Goal: Task Accomplishment & Management: Complete application form

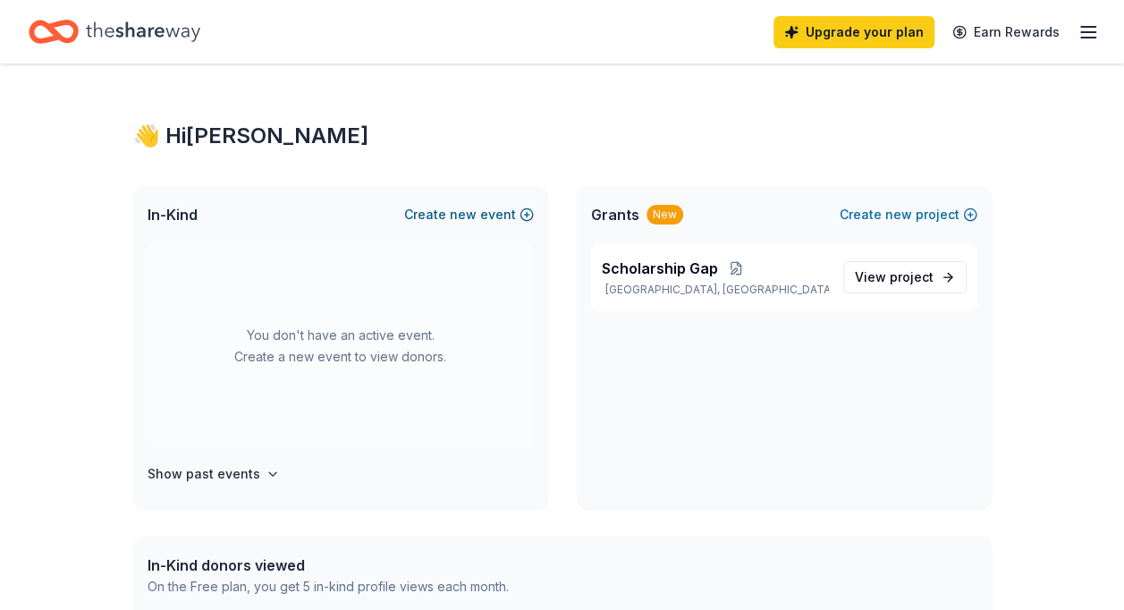
click at [459, 211] on span "new" at bounding box center [463, 214] width 27 height 21
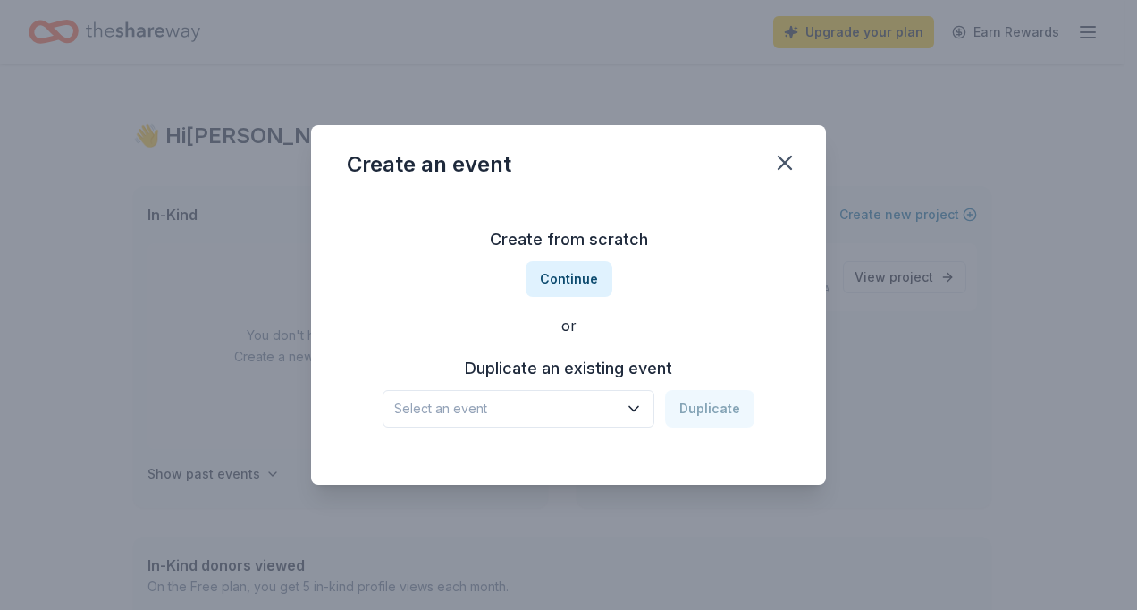
click at [594, 407] on span "Select an event" at bounding box center [505, 408] width 223 height 21
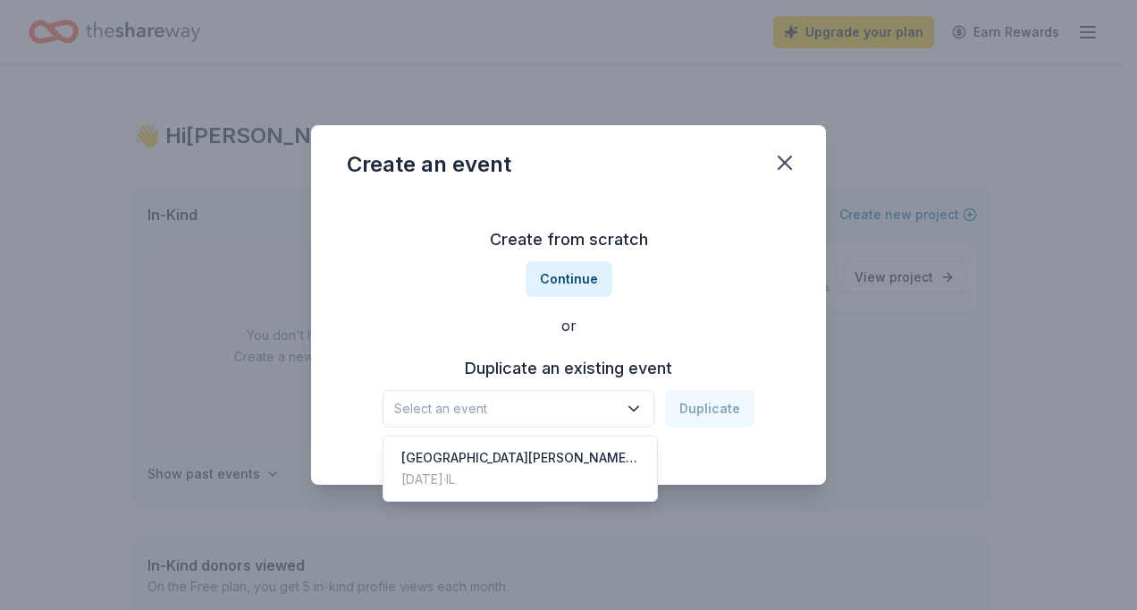
click at [562, 253] on div "Create from scratch Continue or Duplicate an existing event Select an event Dup…" at bounding box center [568, 326] width 443 height 259
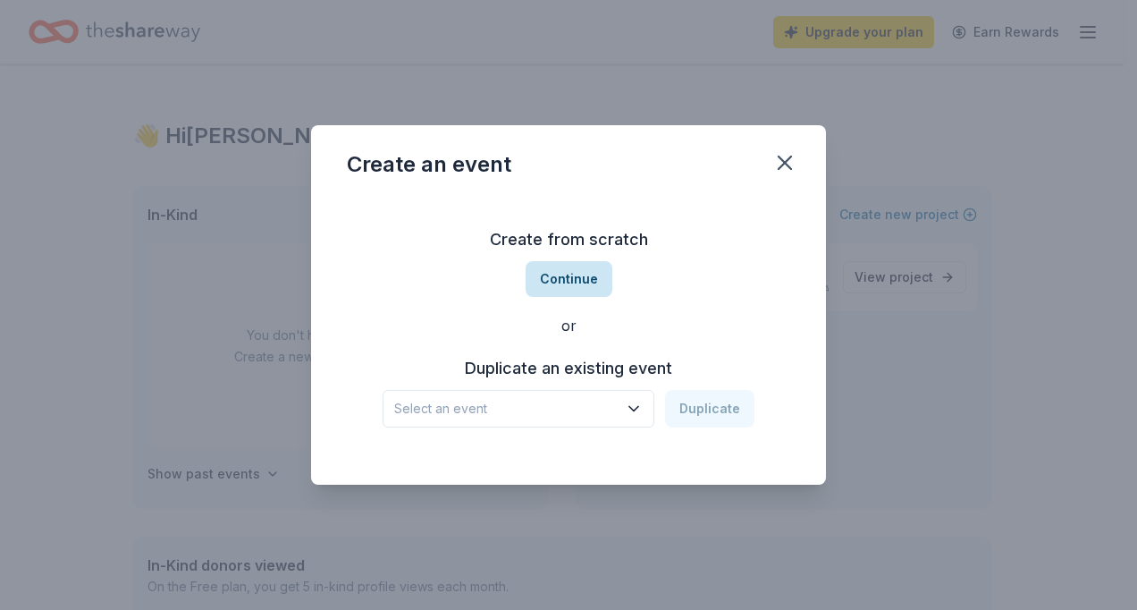
click at [572, 279] on button "Continue" at bounding box center [569, 279] width 87 height 36
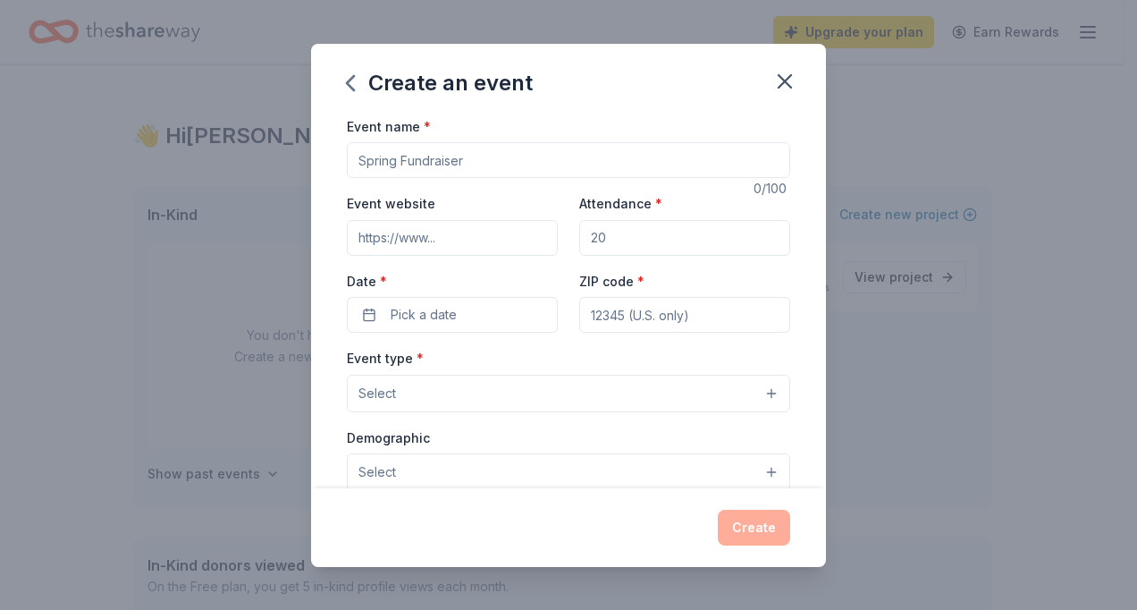
click at [422, 162] on input "Event name *" at bounding box center [568, 160] width 443 height 36
click at [492, 172] on input "2026 St. [PERSON_NAME]" at bounding box center [568, 160] width 443 height 36
type input "2026 St. [PERSON_NAME] Auction"
click at [640, 232] on input "Attendance *" at bounding box center [684, 238] width 211 height 36
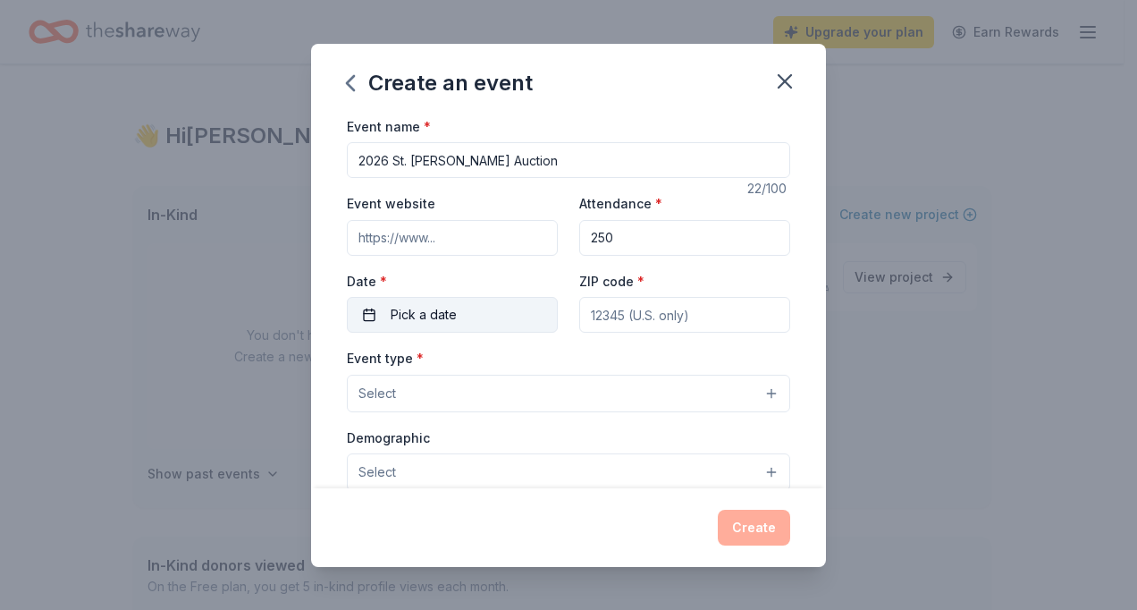
type input "250"
click at [462, 309] on button "Pick a date" at bounding box center [452, 315] width 211 height 36
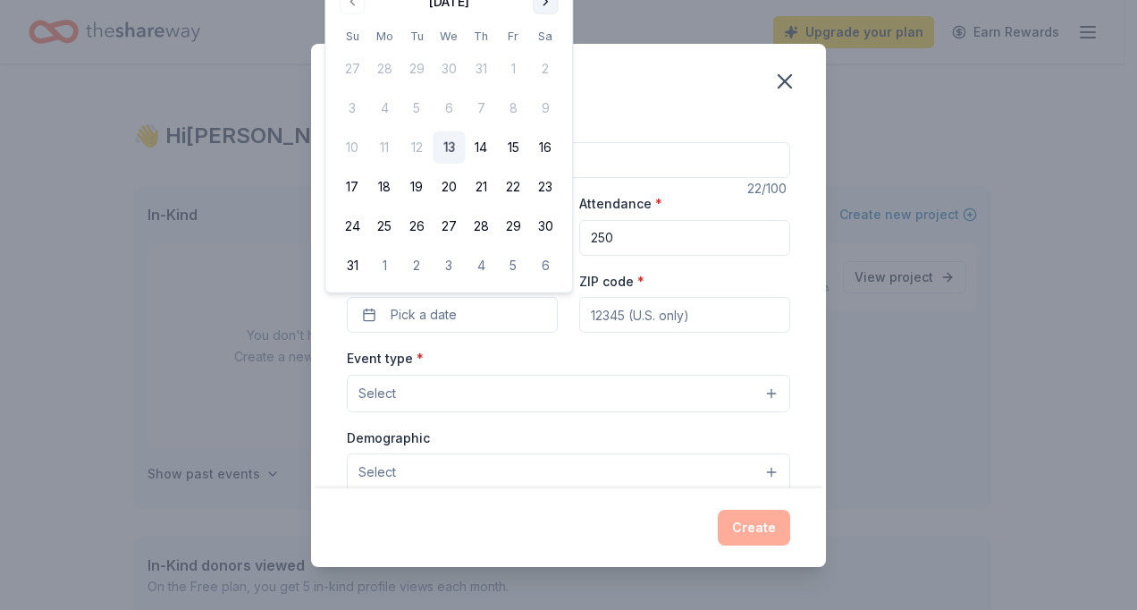
click at [540, 8] on button "Go to next month" at bounding box center [545, 1] width 25 height 25
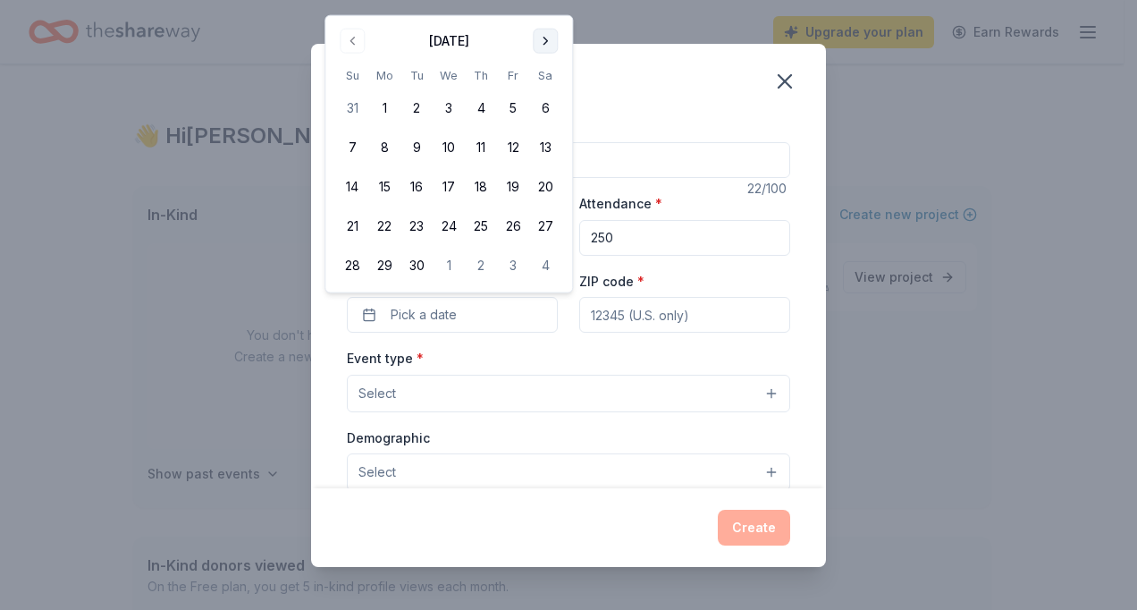
click at [540, 8] on div "Create an event Event name * 2026 St. Agnes Auction 22 /100 Event website Atten…" at bounding box center [568, 305] width 1137 height 610
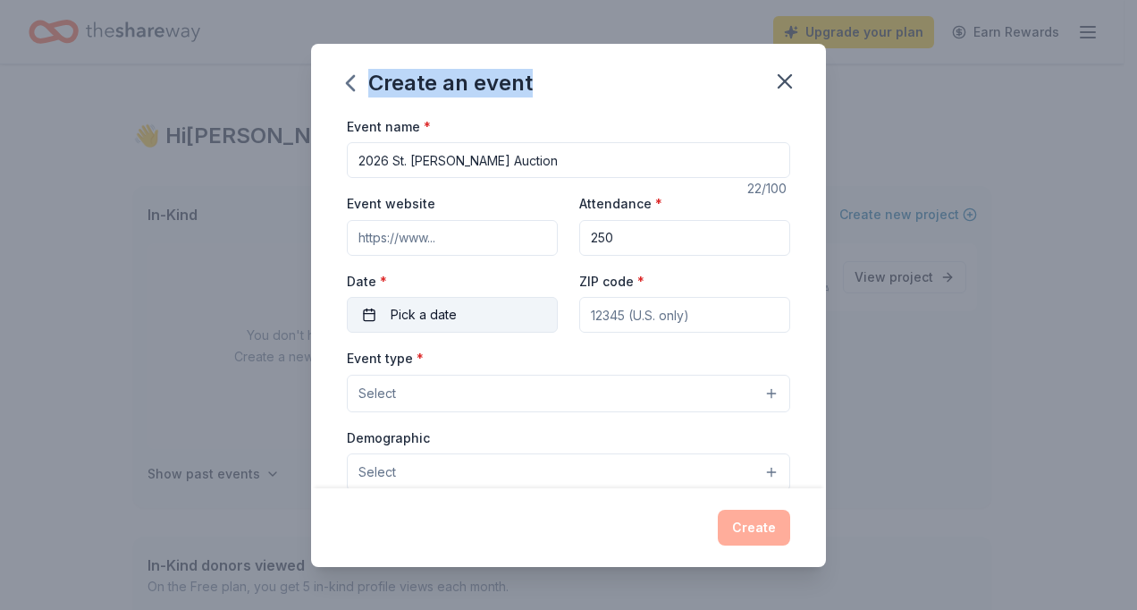
click at [418, 320] on span "Pick a date" at bounding box center [424, 314] width 66 height 21
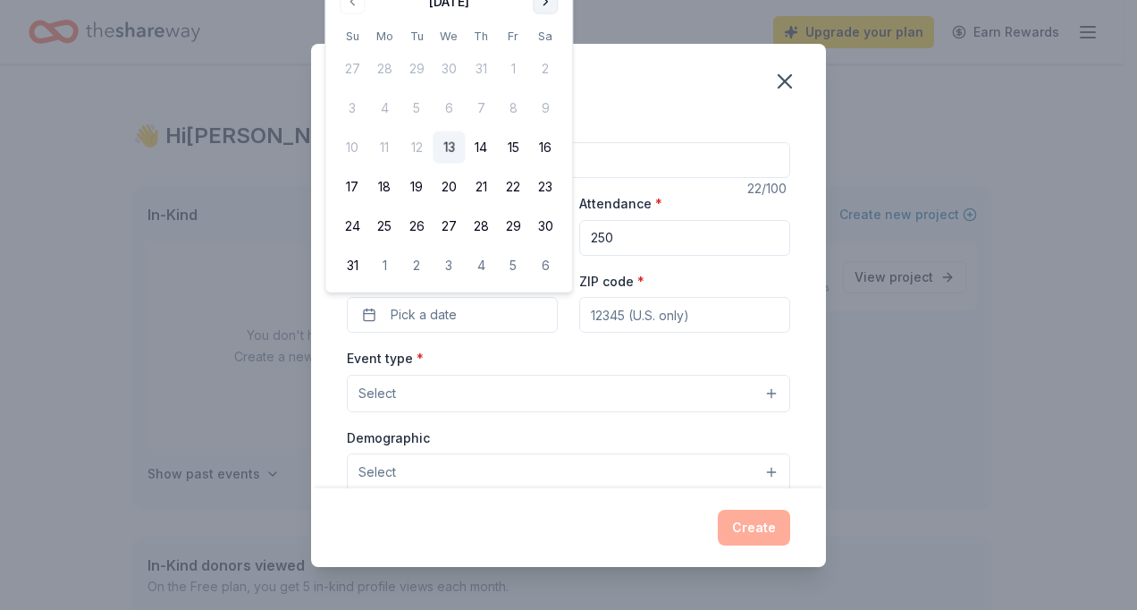
click at [542, 0] on button "Go to next month" at bounding box center [545, 1] width 25 height 25
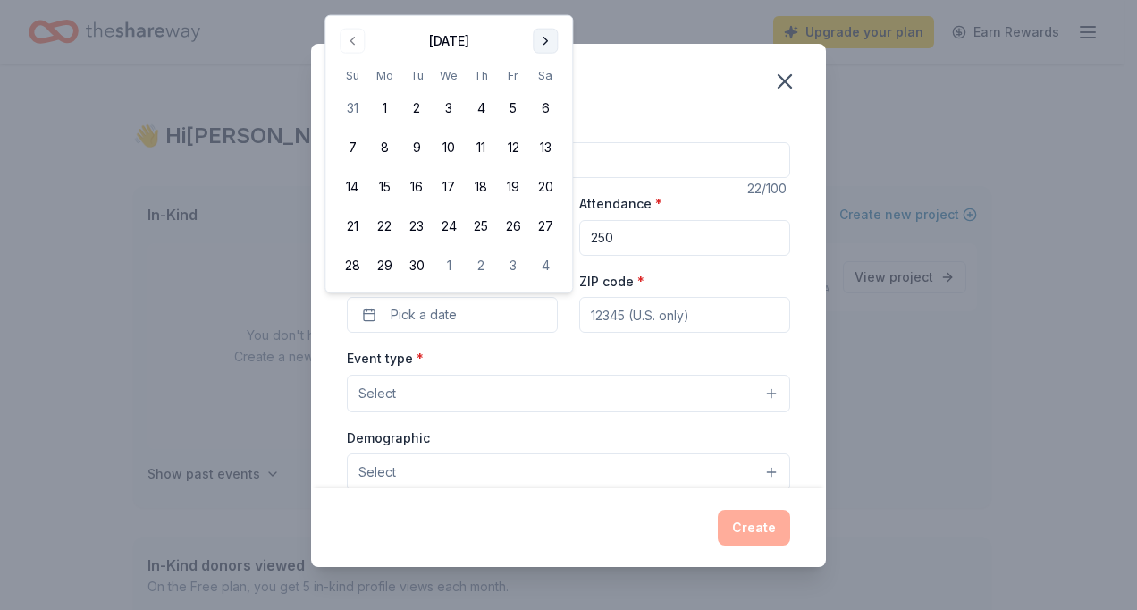
click at [546, 31] on button "Go to next month" at bounding box center [545, 41] width 25 height 25
click at [546, 38] on button "Go to next month" at bounding box center [545, 41] width 25 height 25
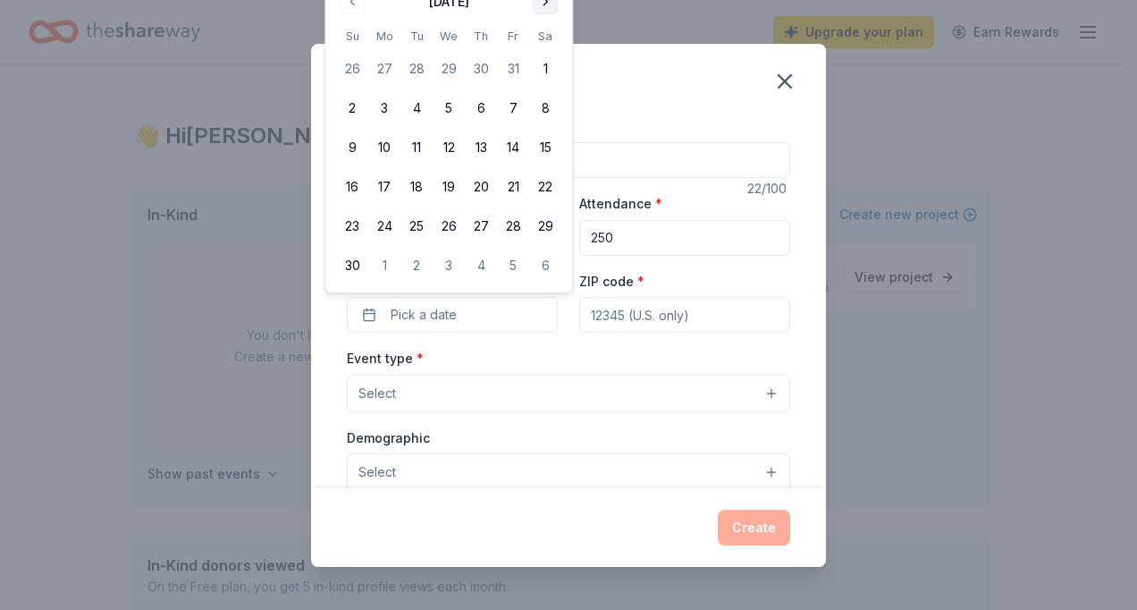
click at [543, 7] on button "Go to next month" at bounding box center [545, 1] width 25 height 25
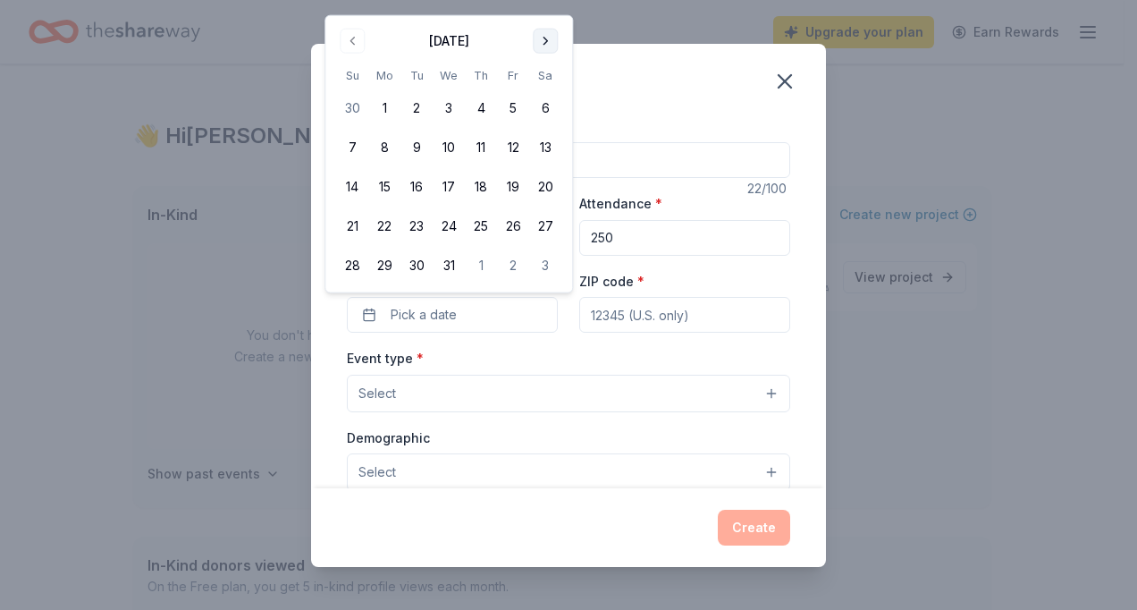
click at [546, 43] on button "Go to next month" at bounding box center [545, 41] width 25 height 25
click at [543, 42] on button "Go to next month" at bounding box center [545, 41] width 25 height 25
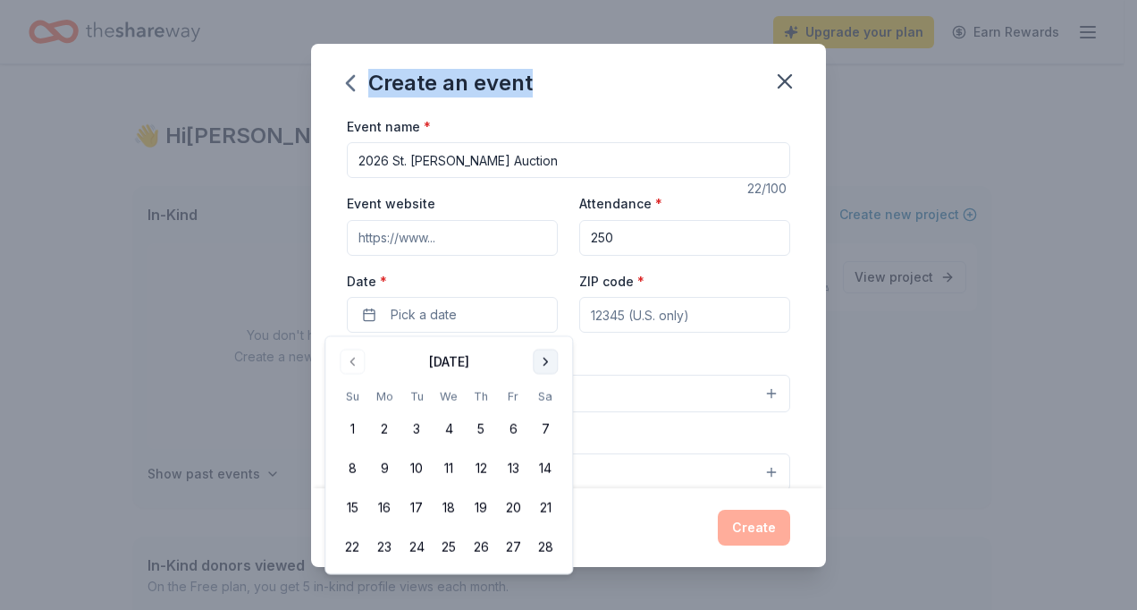
click at [549, 366] on button "Go to next month" at bounding box center [545, 361] width 25 height 25
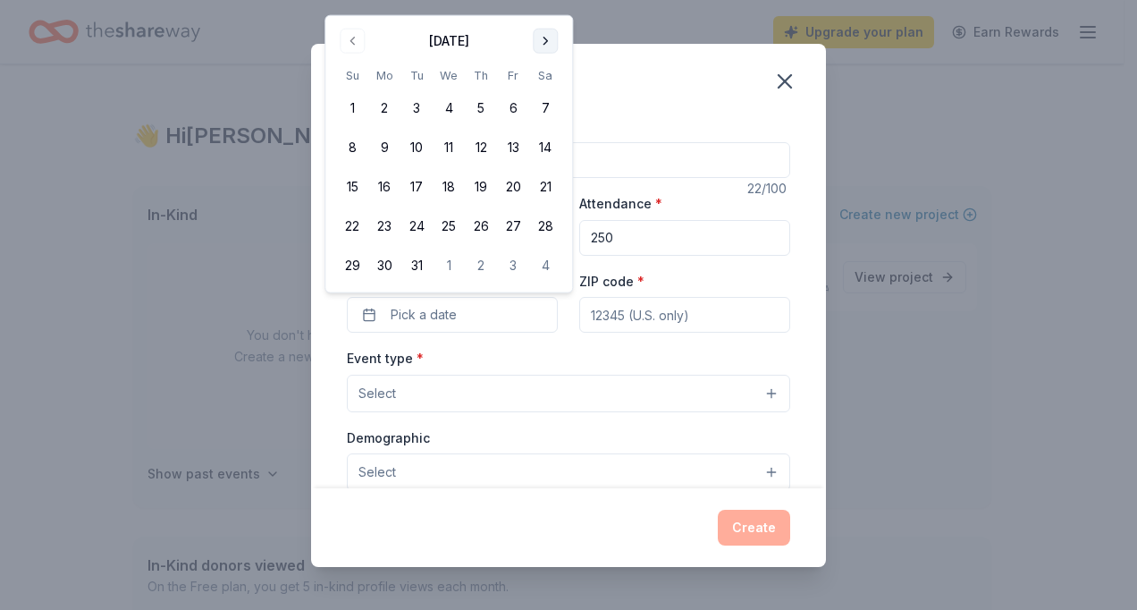
click at [544, 38] on button "Go to next month" at bounding box center [545, 41] width 25 height 25
click at [560, 181] on button "18" at bounding box center [545, 187] width 32 height 32
click at [612, 313] on input "ZIP code *" at bounding box center [684, 315] width 211 height 36
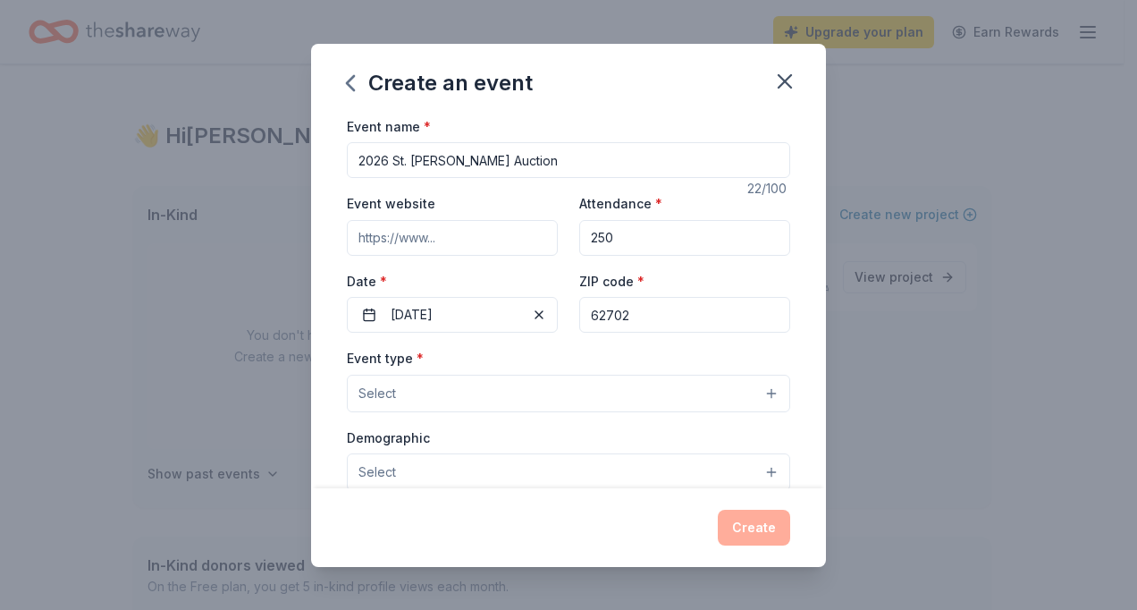
type input "62702"
click at [439, 376] on button "Select" at bounding box center [568, 394] width 443 height 38
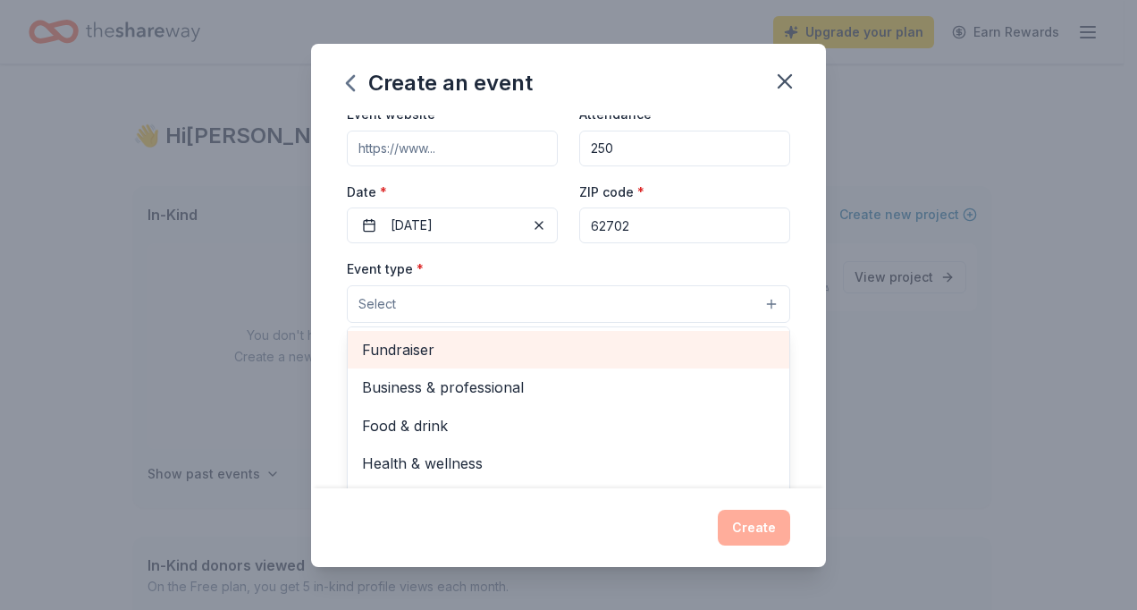
click at [455, 358] on span "Fundraiser" at bounding box center [568, 349] width 413 height 23
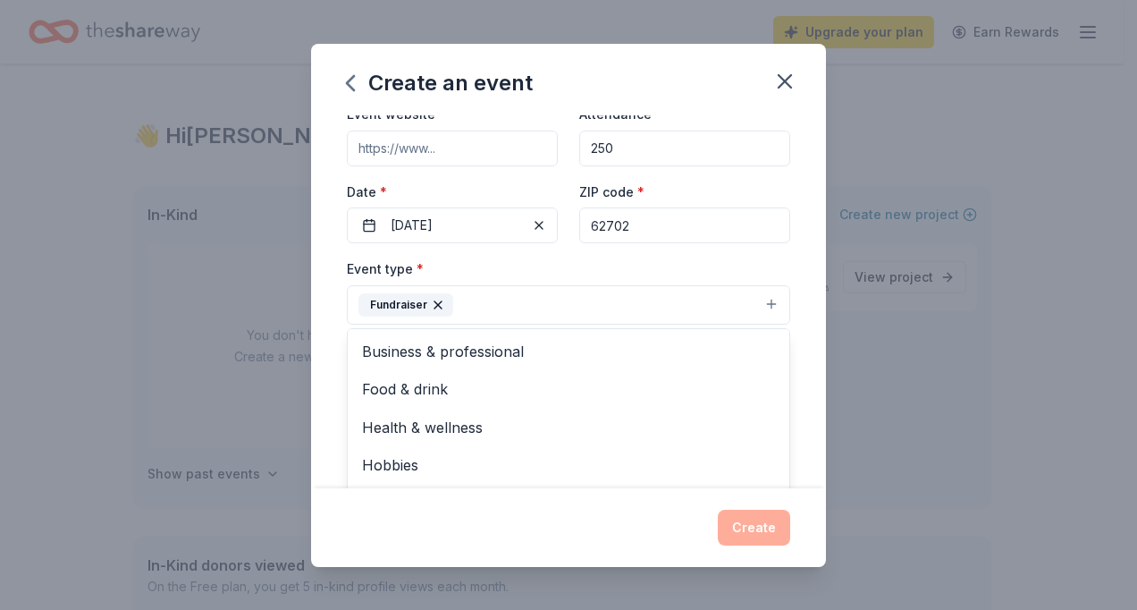
click at [785, 331] on div "Event name * 2026 St. Agnes Auction 22 /100 Event website Attendance * 250 Date…" at bounding box center [568, 301] width 515 height 373
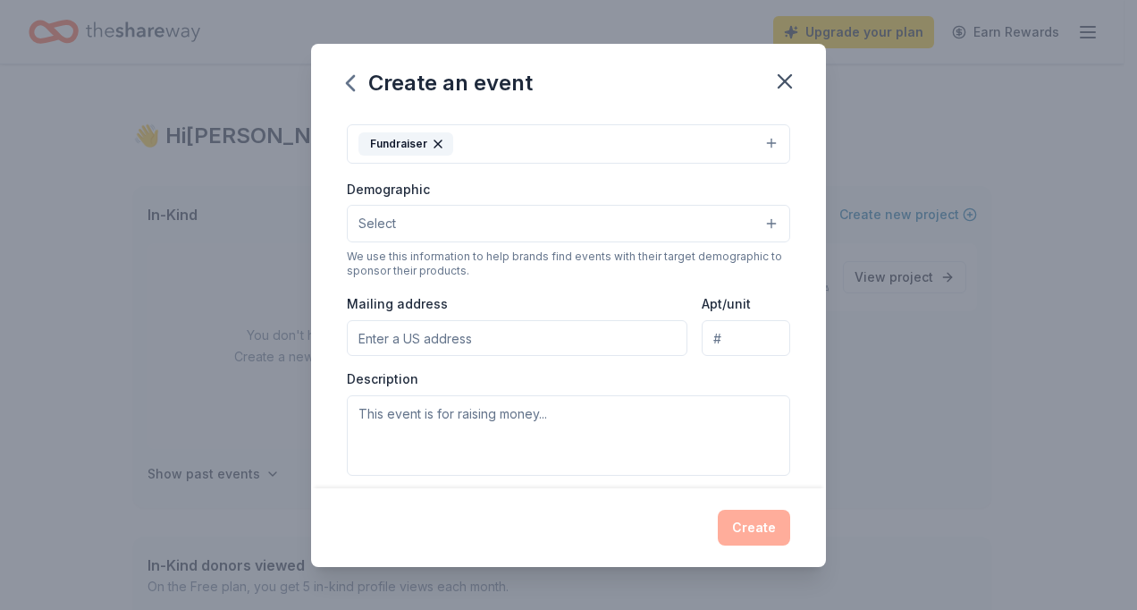
scroll to position [268, 0]
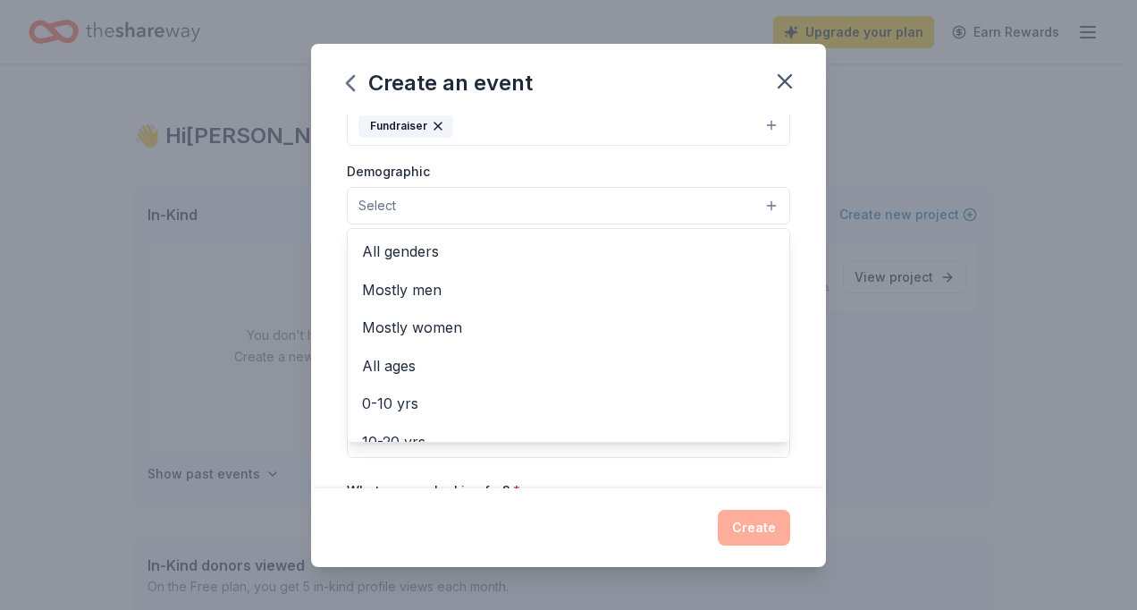
click at [481, 197] on button "Select" at bounding box center [568, 206] width 443 height 38
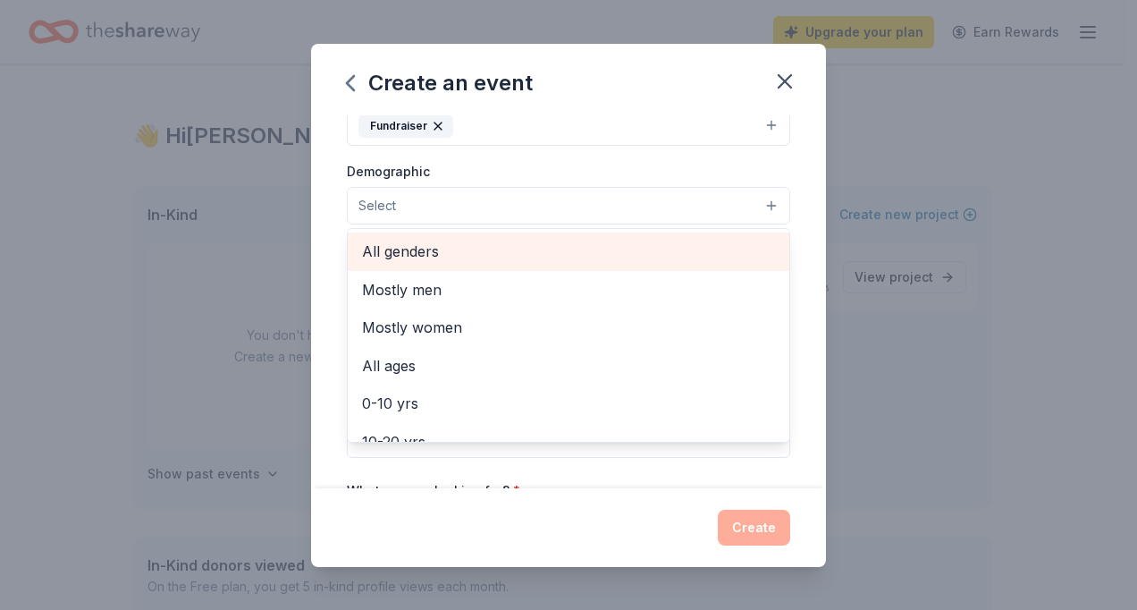
click at [459, 240] on span "All genders" at bounding box center [568, 251] width 413 height 23
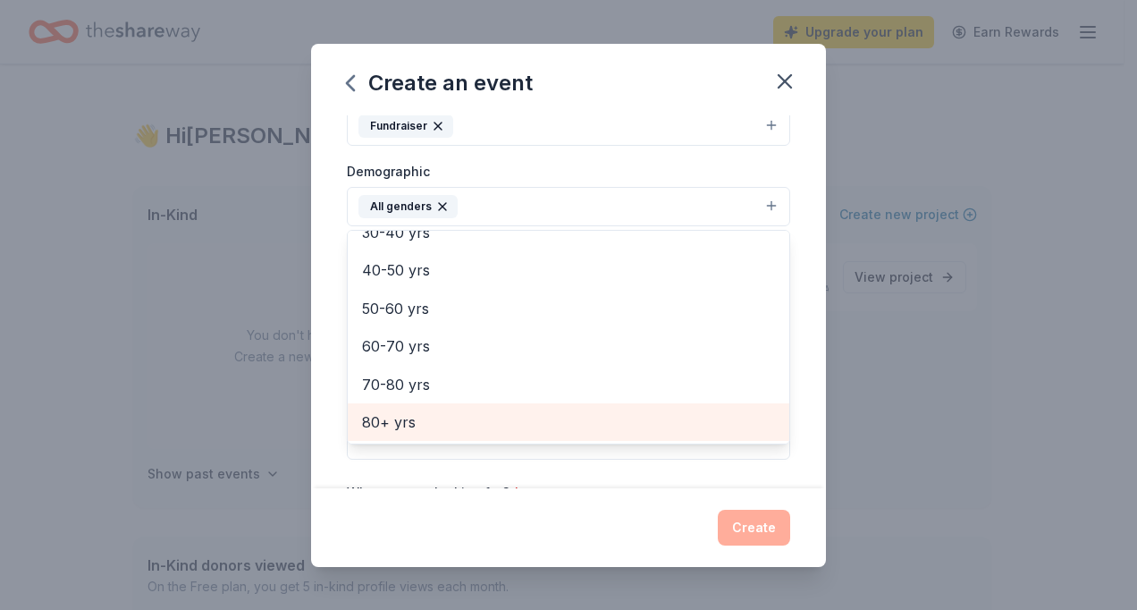
click at [442, 410] on span "80+ yrs" at bounding box center [568, 421] width 413 height 23
click at [438, 410] on span "70-80 yrs" at bounding box center [568, 421] width 413 height 23
click at [431, 404] on div "60-70 yrs" at bounding box center [569, 422] width 442 height 38
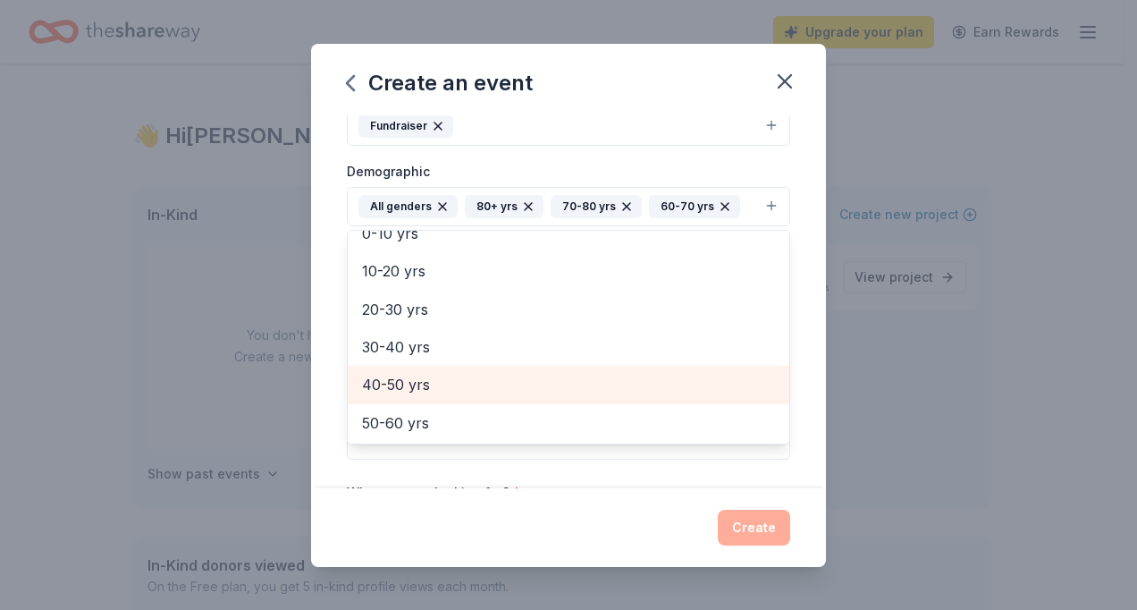
click at [427, 387] on span "40-50 yrs" at bounding box center [568, 384] width 413 height 23
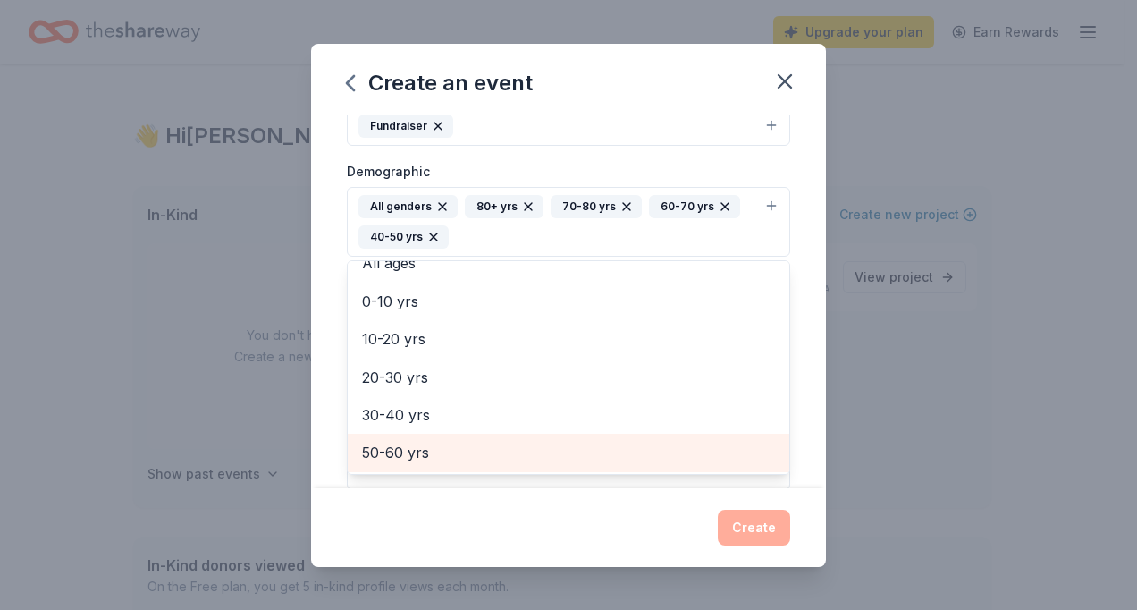
click at [427, 433] on div "50-60 yrs" at bounding box center [569, 452] width 442 height 38
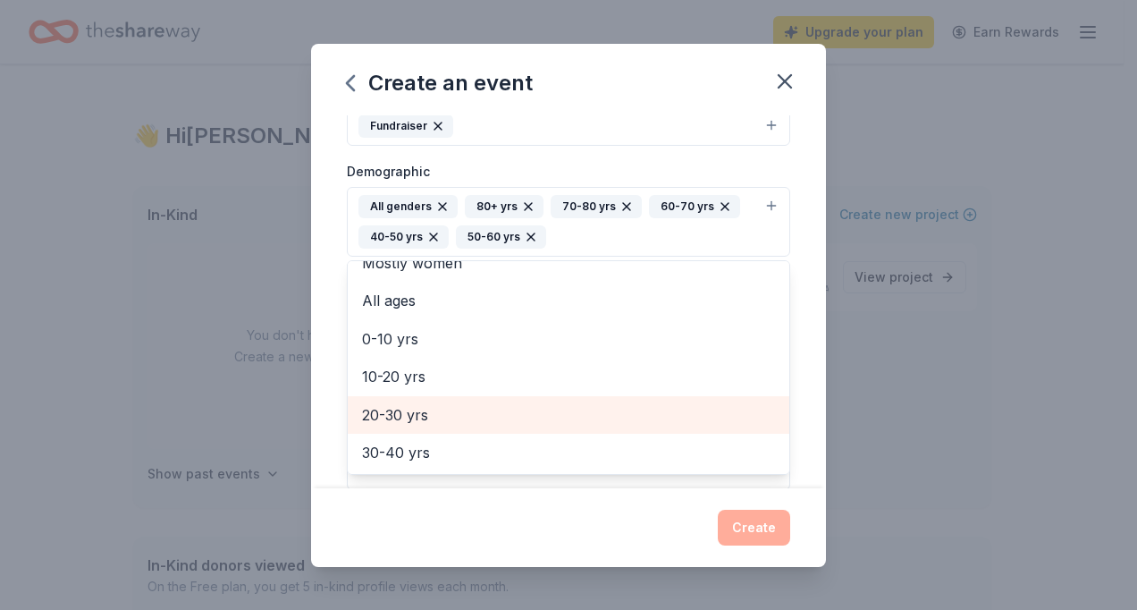
click at [426, 409] on span "20-30 yrs" at bounding box center [568, 414] width 413 height 23
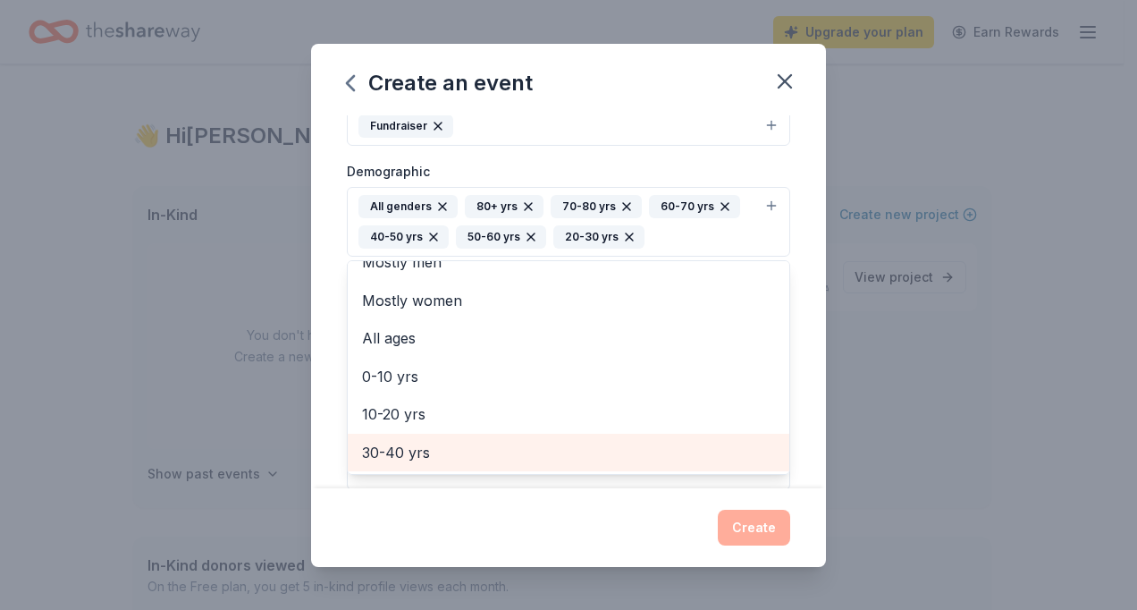
click at [426, 441] on span "30-40 yrs" at bounding box center [568, 452] width 413 height 23
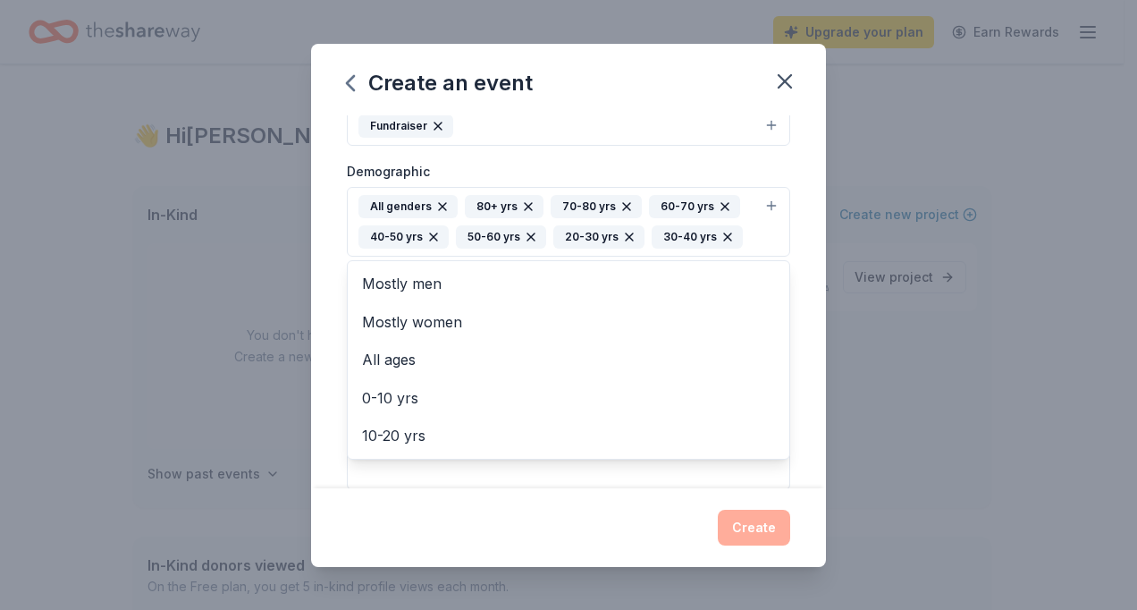
click at [790, 352] on div "Event name * 2026 St. Agnes Auction 22 /100 Event website Attendance * 250 Date…" at bounding box center [568, 301] width 515 height 373
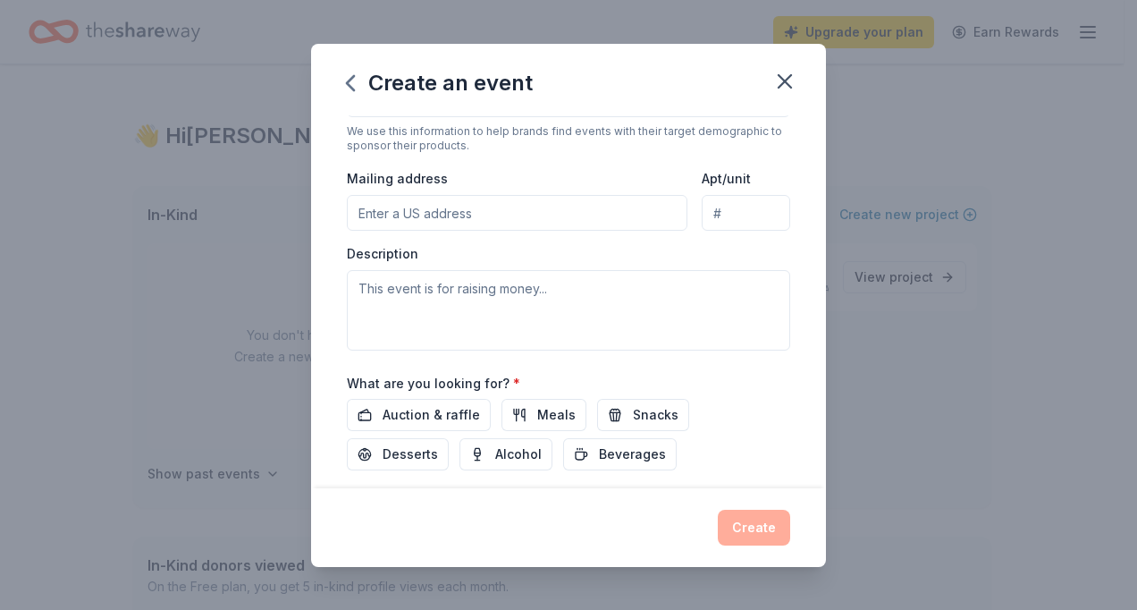
scroll to position [447, 0]
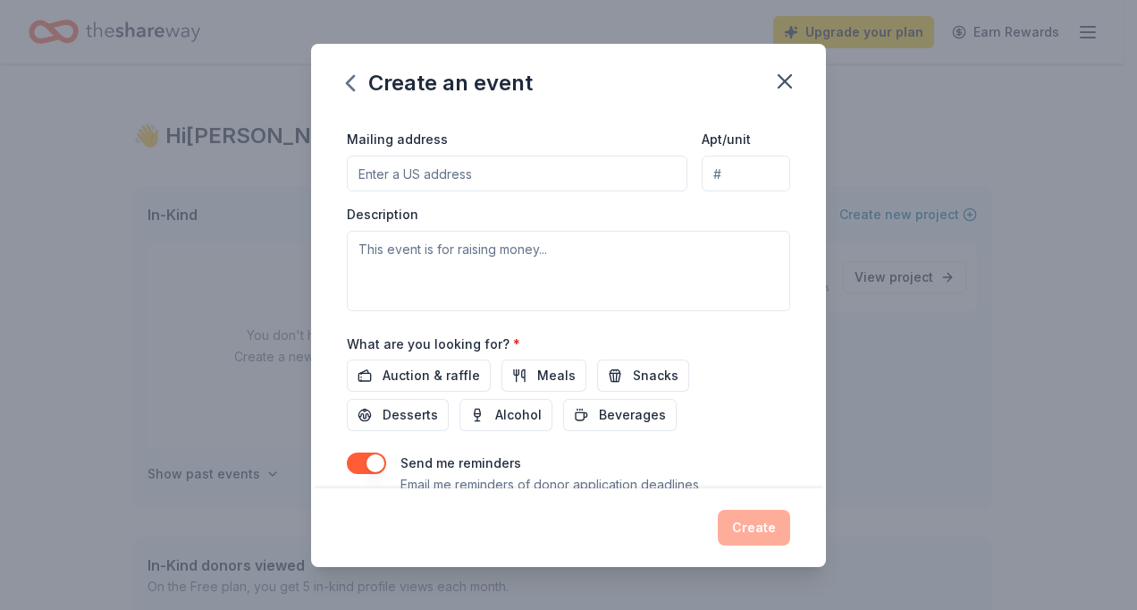
click at [440, 173] on input "Mailing address" at bounding box center [517, 174] width 341 height 36
type input "251 North Amos Avenue, Springfield, IL, 62702"
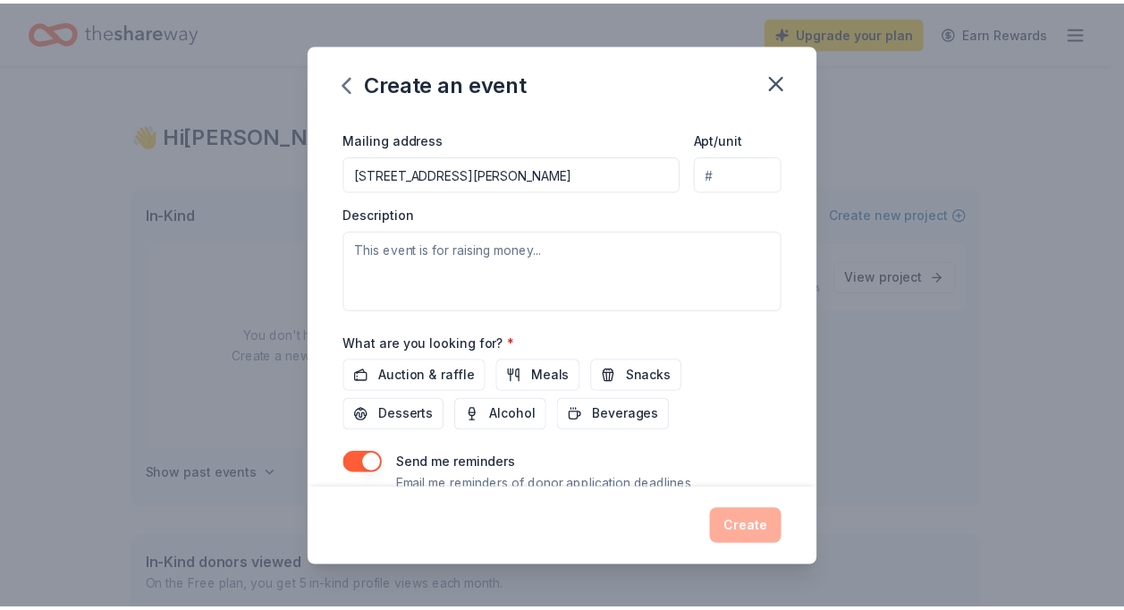
scroll to position [509, 0]
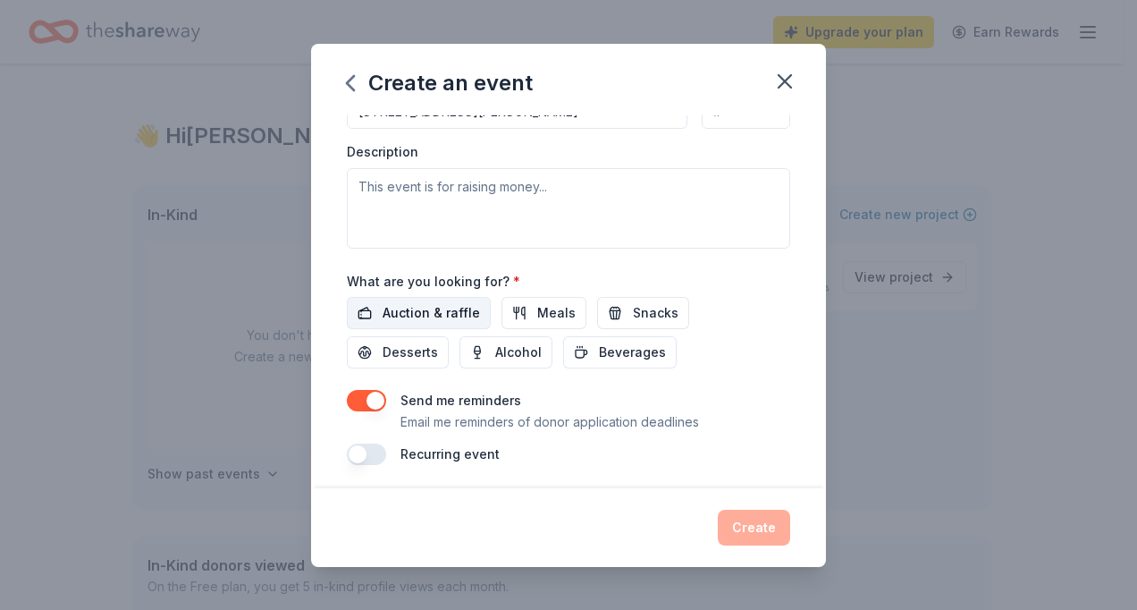
click at [453, 302] on span "Auction & raffle" at bounding box center [431, 312] width 97 height 21
click at [758, 532] on button "Create" at bounding box center [754, 527] width 72 height 36
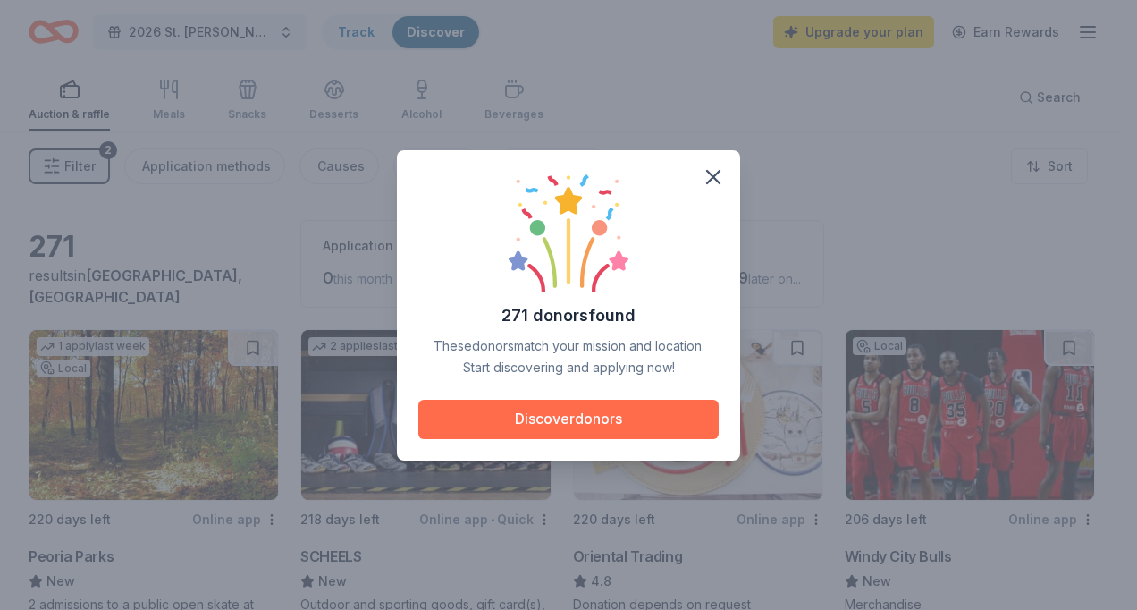
click at [598, 425] on button "Discover donors" at bounding box center [568, 419] width 300 height 39
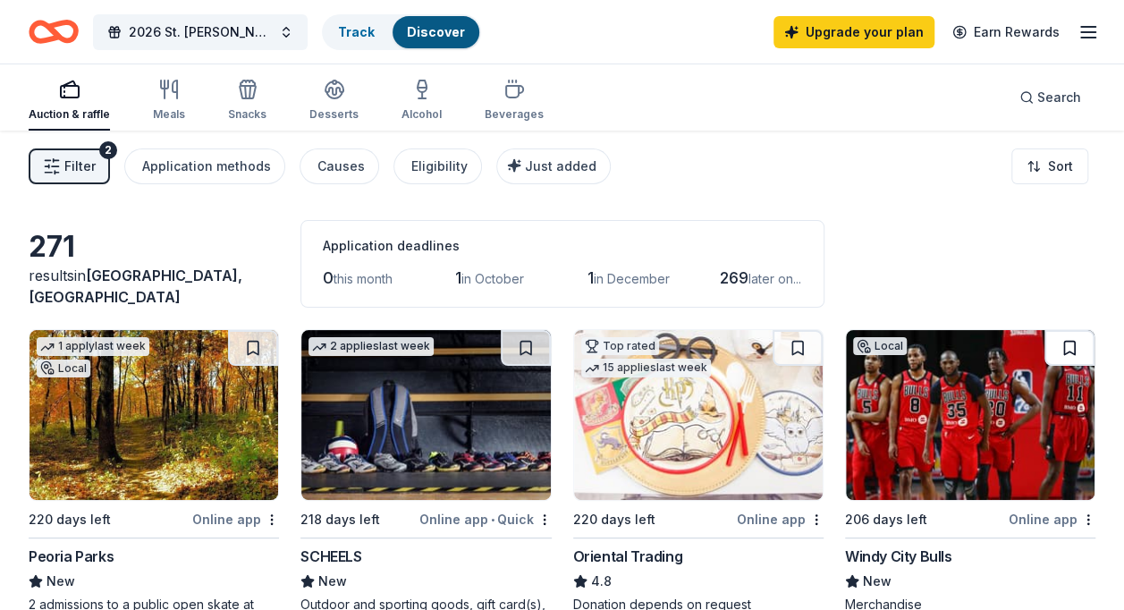
click at [1068, 342] on button at bounding box center [1069, 348] width 50 height 36
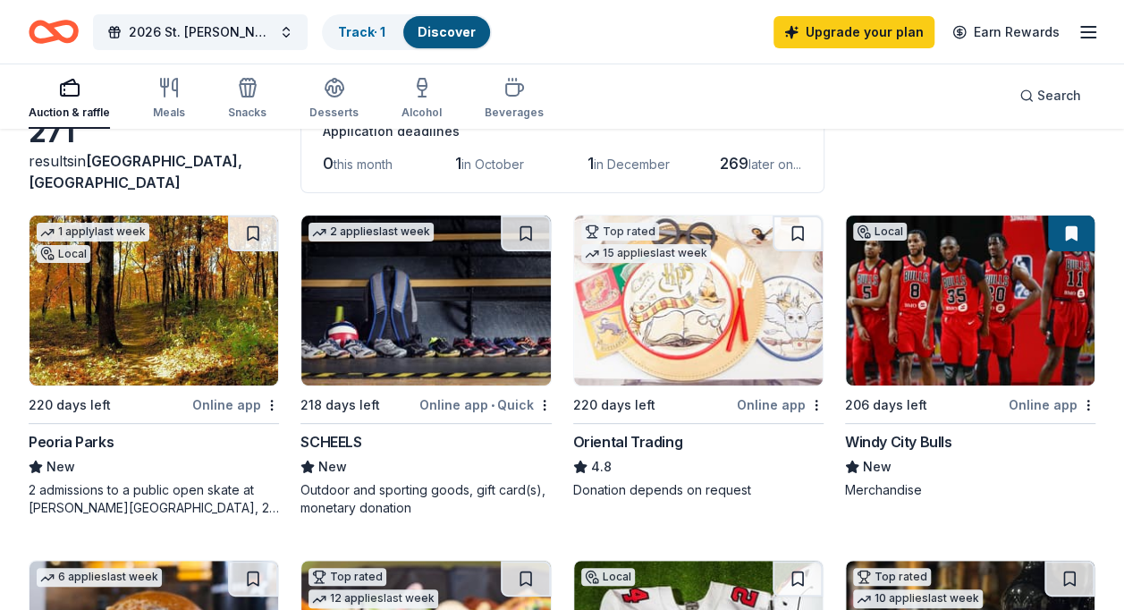
scroll to position [89, 0]
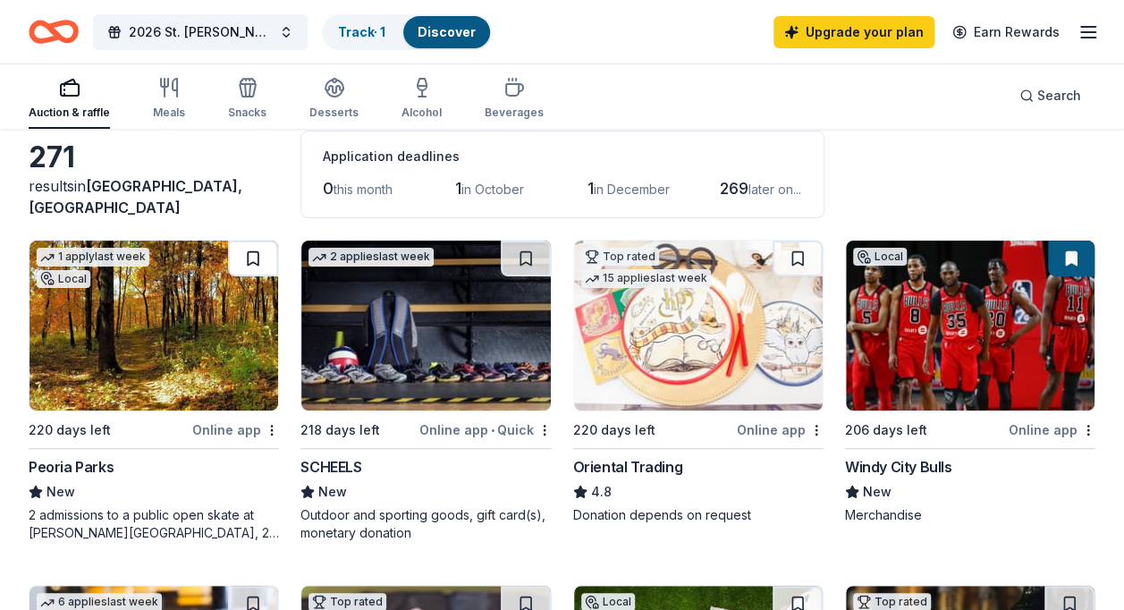
click at [264, 256] on button at bounding box center [253, 258] width 50 height 36
click at [532, 259] on button at bounding box center [526, 258] width 50 height 36
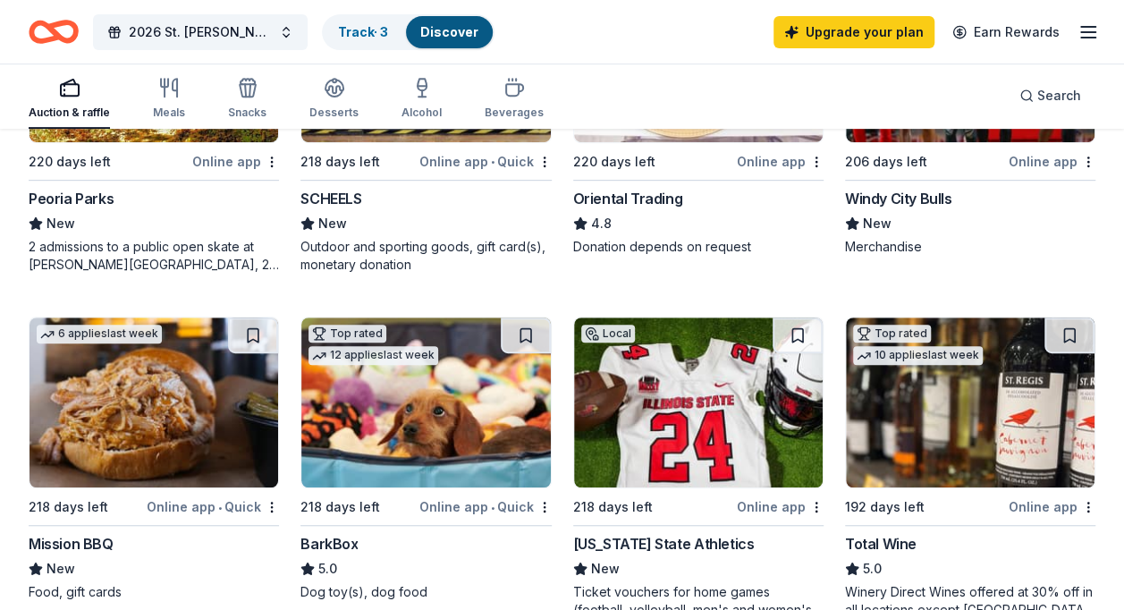
scroll to position [447, 0]
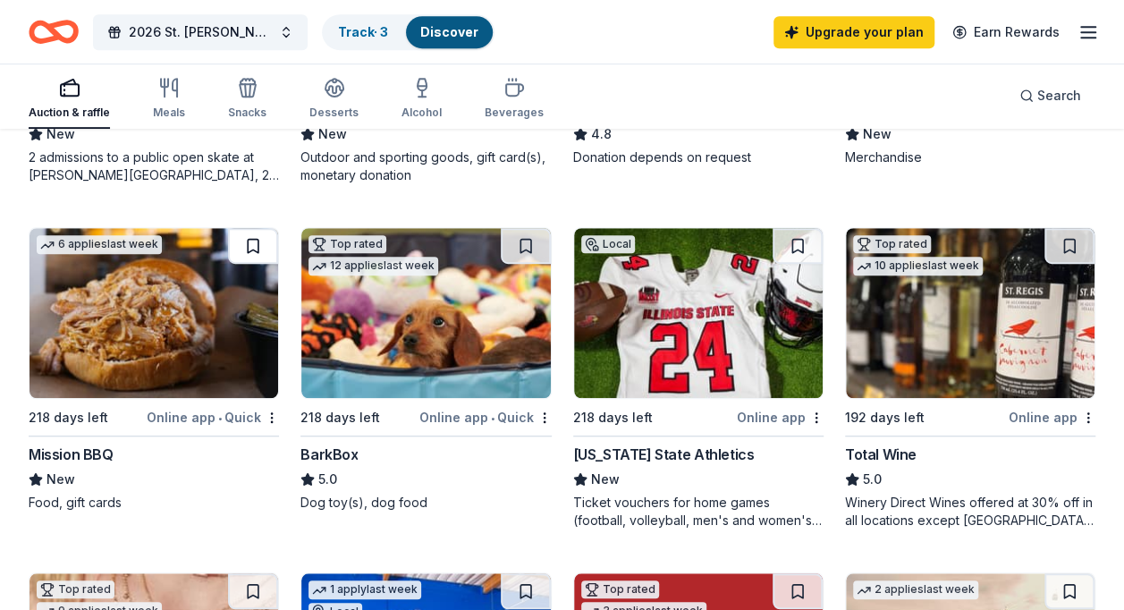
click at [261, 238] on button at bounding box center [253, 246] width 50 height 36
click at [796, 240] on button at bounding box center [797, 246] width 50 height 36
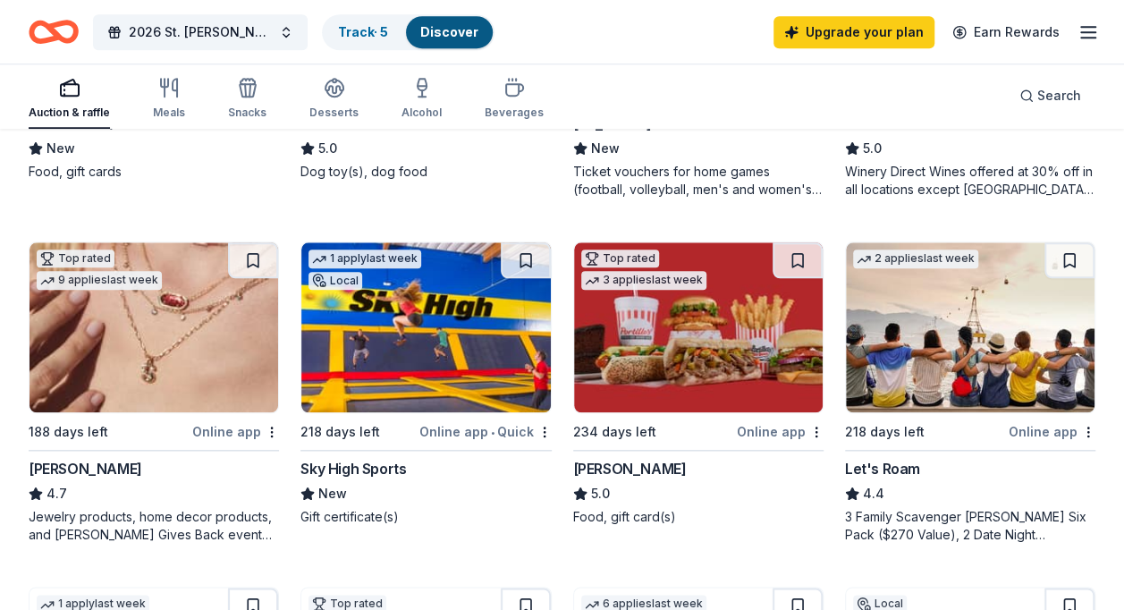
scroll to position [804, 0]
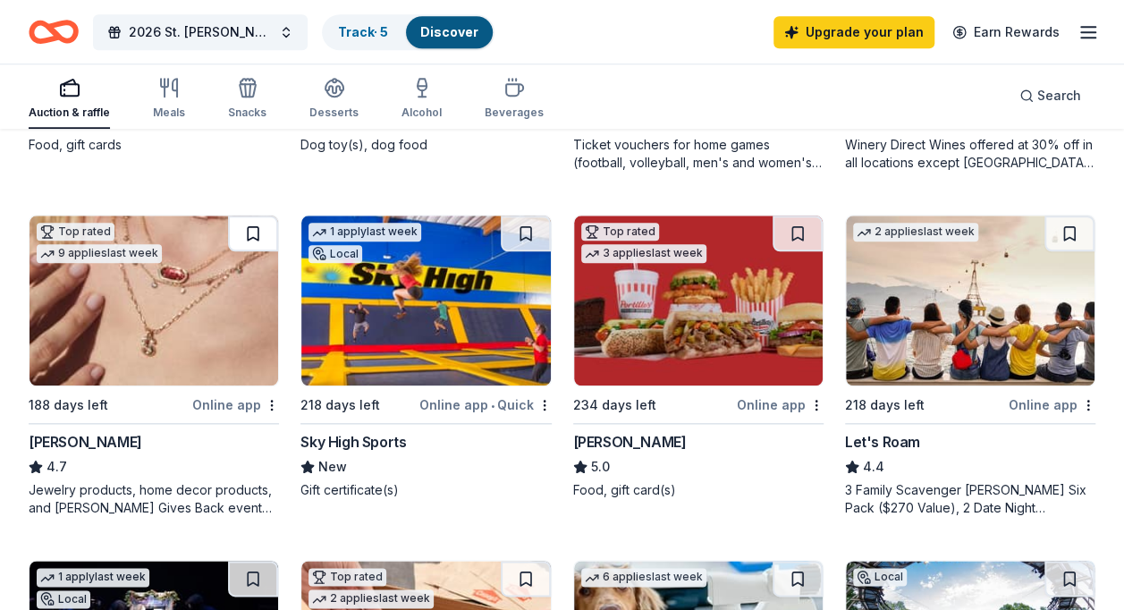
click at [255, 226] on button at bounding box center [253, 233] width 50 height 36
click at [518, 228] on button at bounding box center [526, 233] width 50 height 36
click at [791, 229] on button at bounding box center [797, 233] width 50 height 36
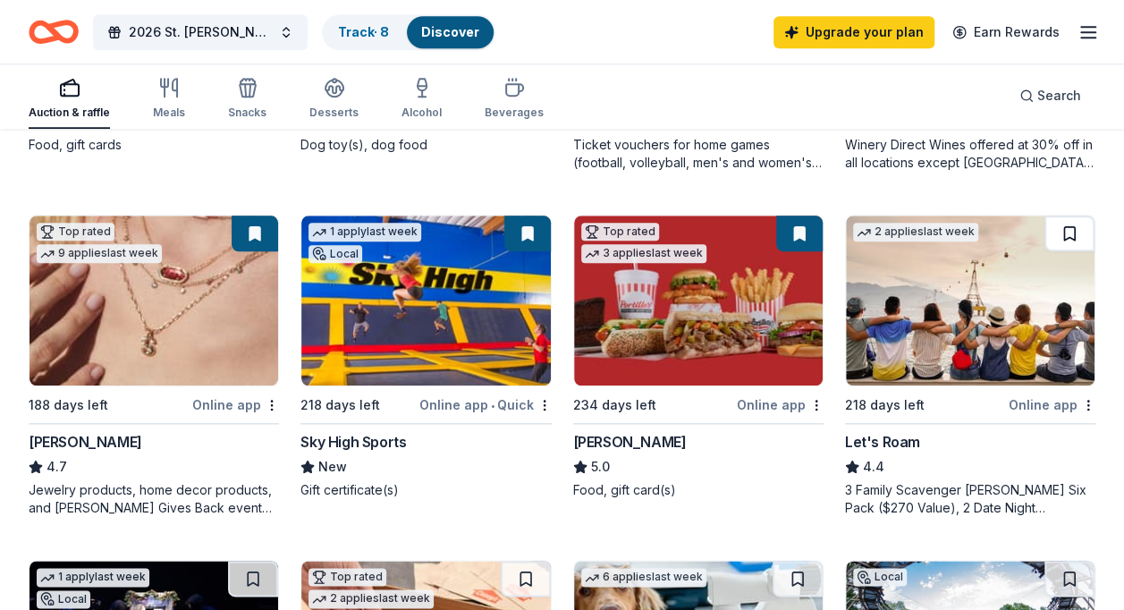
click at [1084, 229] on button at bounding box center [1069, 233] width 50 height 36
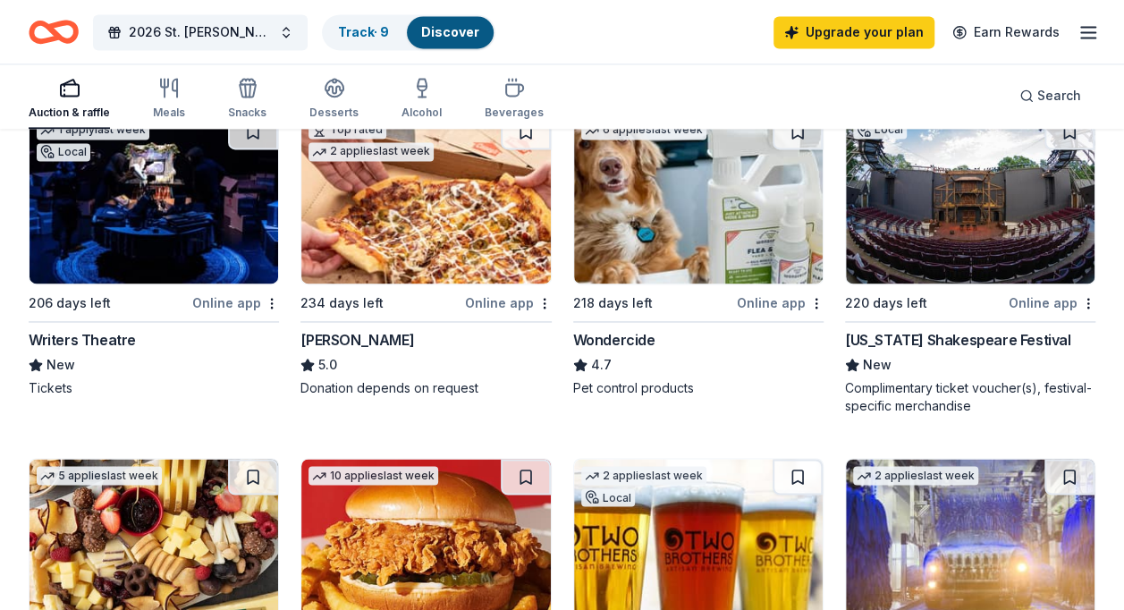
scroll to position [1162, 0]
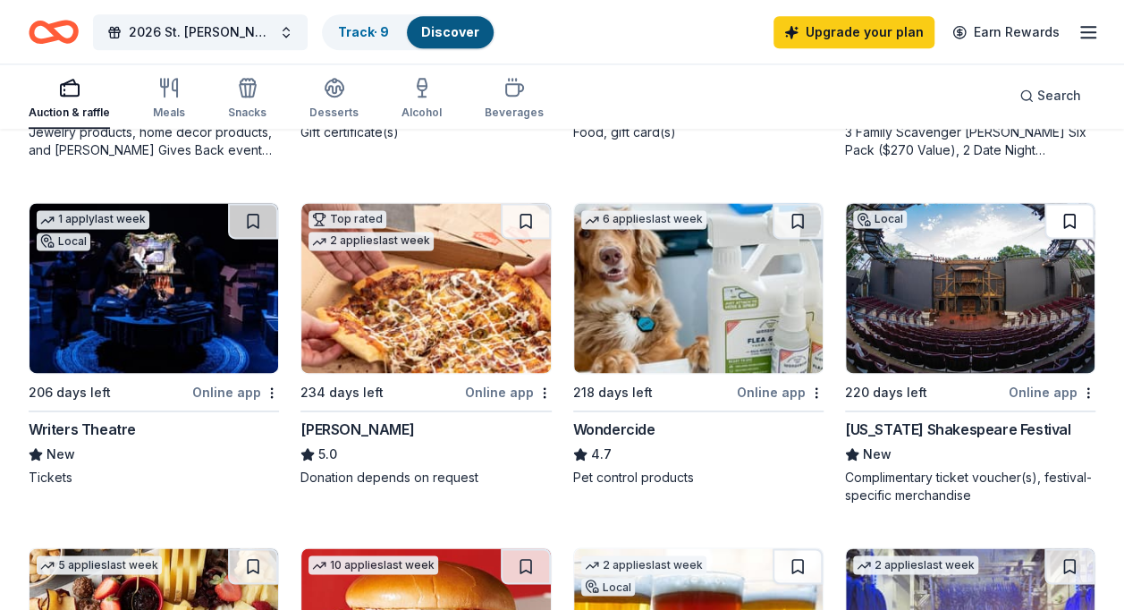
click at [1082, 223] on button at bounding box center [1069, 221] width 50 height 36
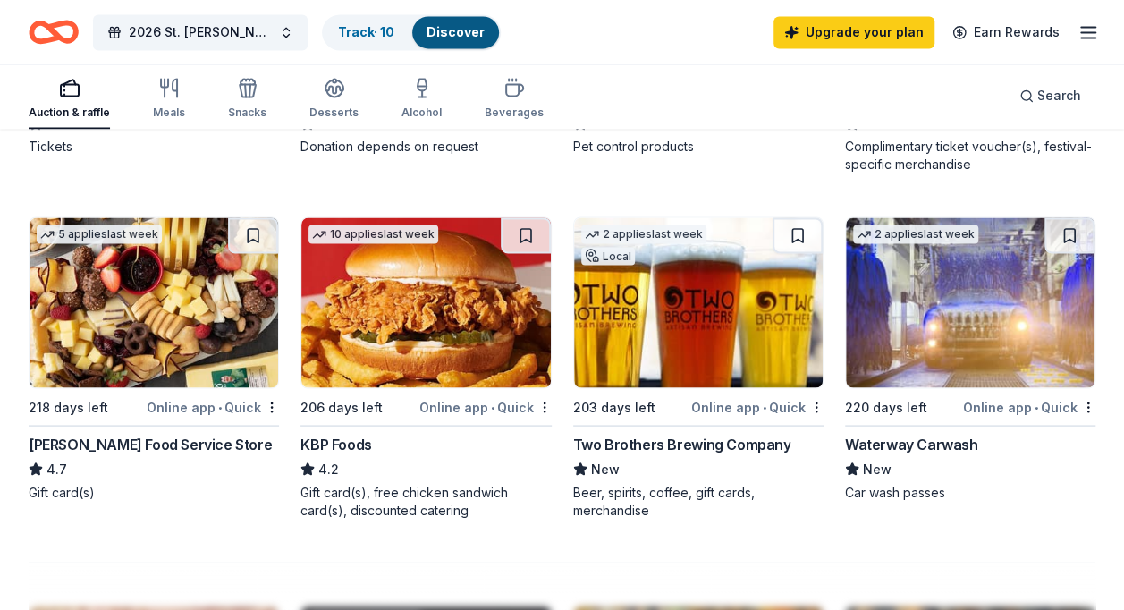
scroll to position [1519, 0]
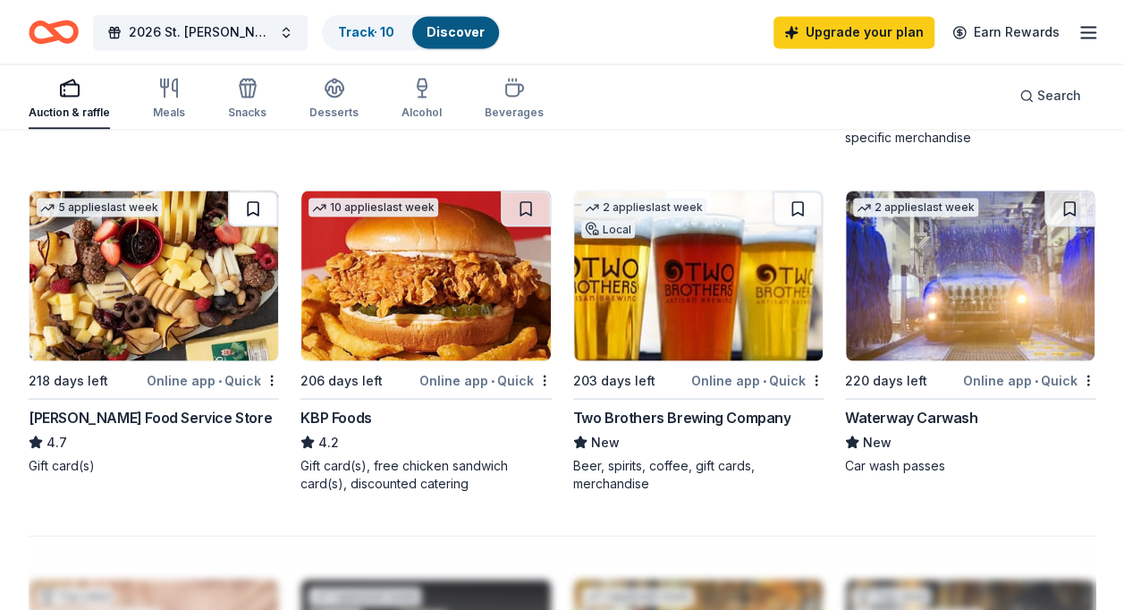
click at [257, 202] on button at bounding box center [253, 208] width 50 height 36
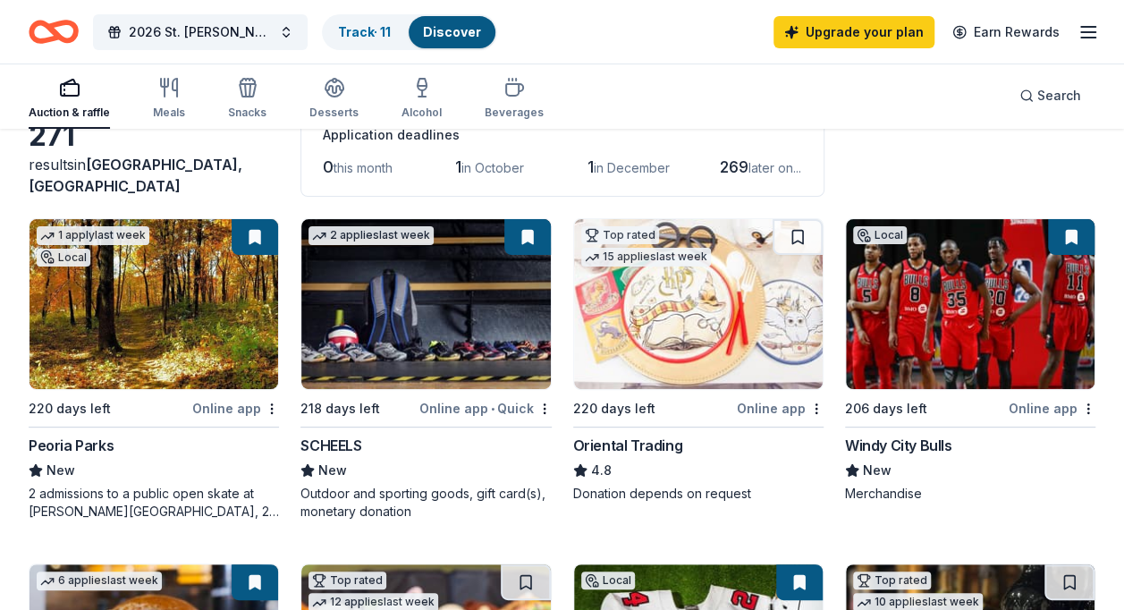
scroll to position [0, 0]
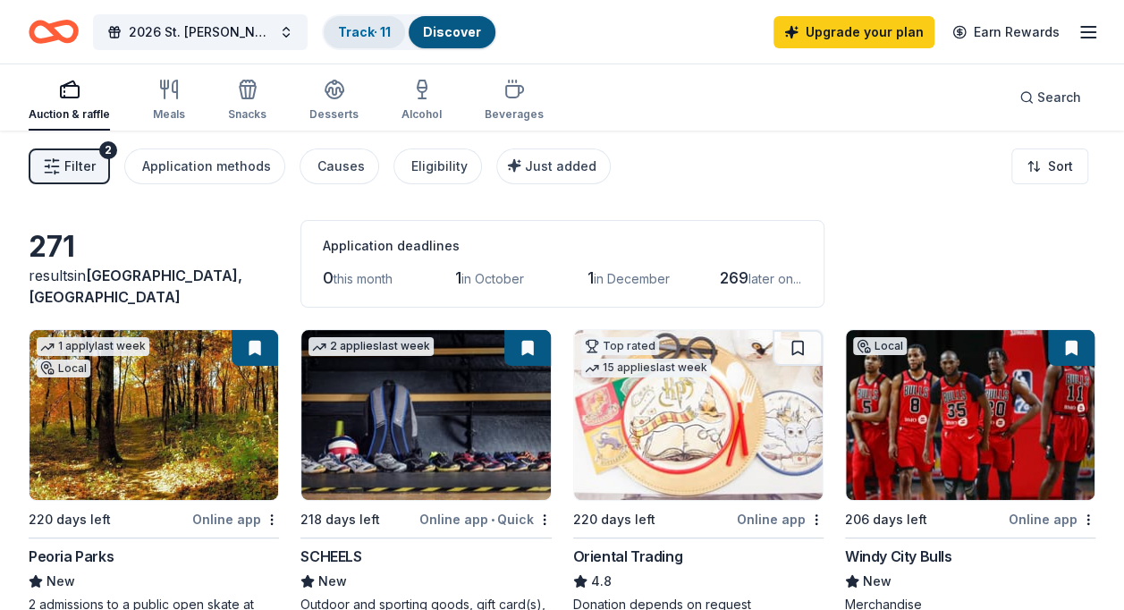
click at [381, 26] on link "Track · 11" at bounding box center [364, 31] width 53 height 15
